Goal: Find specific page/section: Find specific page/section

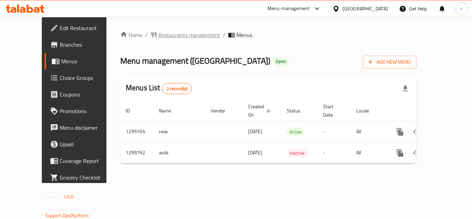
click at [167, 32] on span "Restaurants management" at bounding box center [189, 35] width 61 height 8
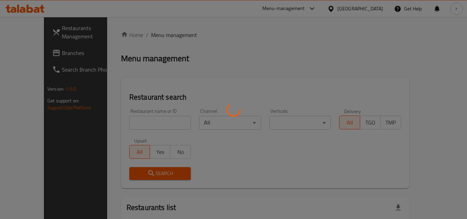
click at [140, 122] on div at bounding box center [233, 109] width 467 height 219
click at [140, 120] on div at bounding box center [233, 109] width 467 height 219
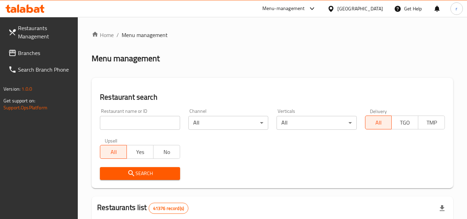
click at [150, 119] on input "search" at bounding box center [140, 123] width 80 height 14
click at [149, 122] on input "search" at bounding box center [140, 123] width 80 height 14
paste input "701505"
type input "701505"
click at [125, 172] on span "Search" at bounding box center [139, 173] width 69 height 9
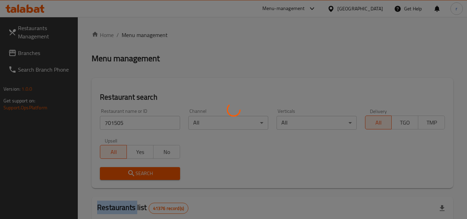
click at [125, 172] on div at bounding box center [233, 109] width 467 height 219
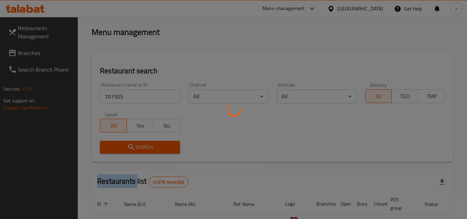
scroll to position [89, 0]
